Goal: Find specific page/section: Find specific page/section

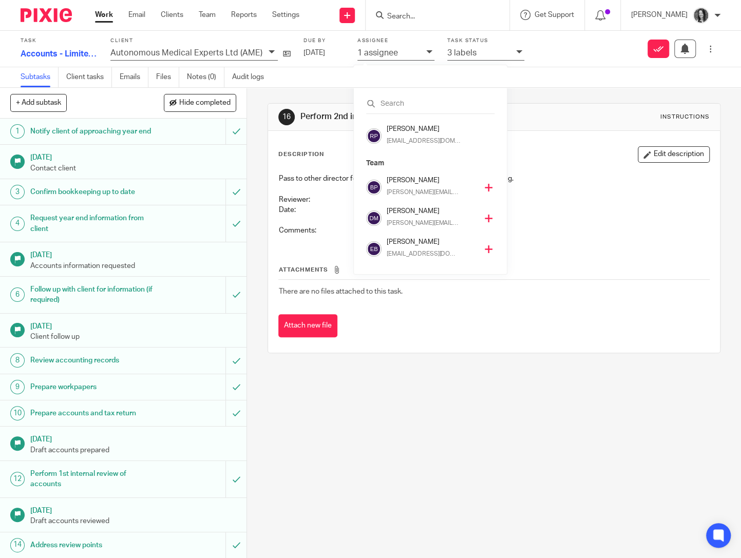
scroll to position [216, 0]
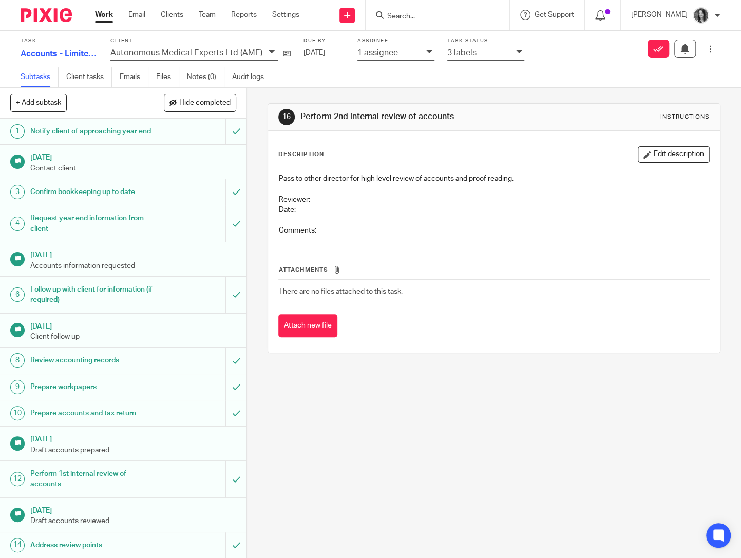
click at [437, 13] on input "Search" at bounding box center [432, 16] width 92 height 9
click at [420, 16] on input "Search" at bounding box center [432, 16] width 92 height 9
type input "circl"
click at [442, 34] on link at bounding box center [477, 44] width 186 height 24
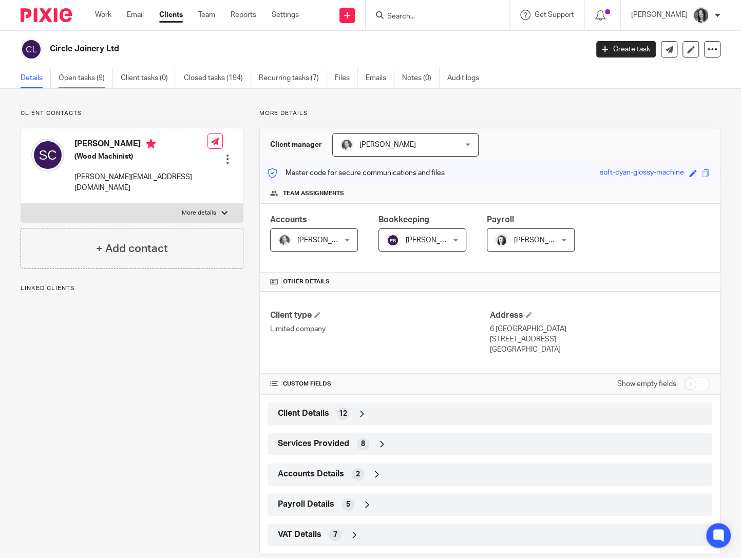
click at [87, 82] on link "Open tasks (9)" at bounding box center [86, 78] width 54 height 20
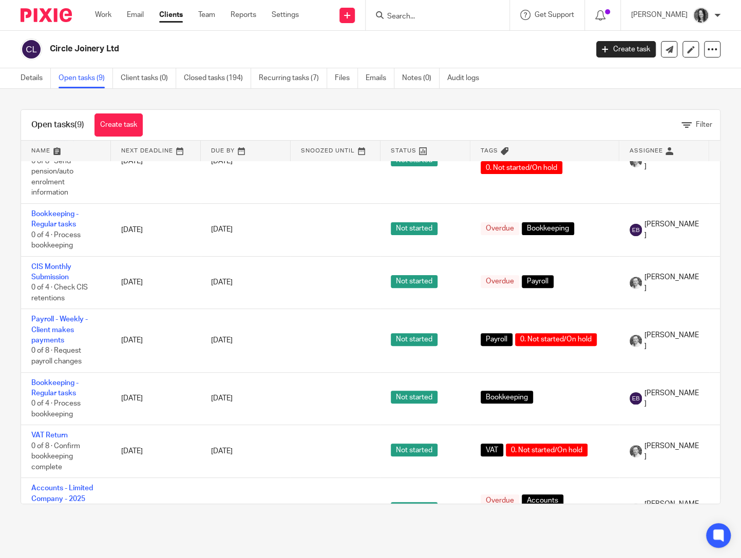
scroll to position [210, 0]
